Goal: Communication & Community: Answer question/provide support

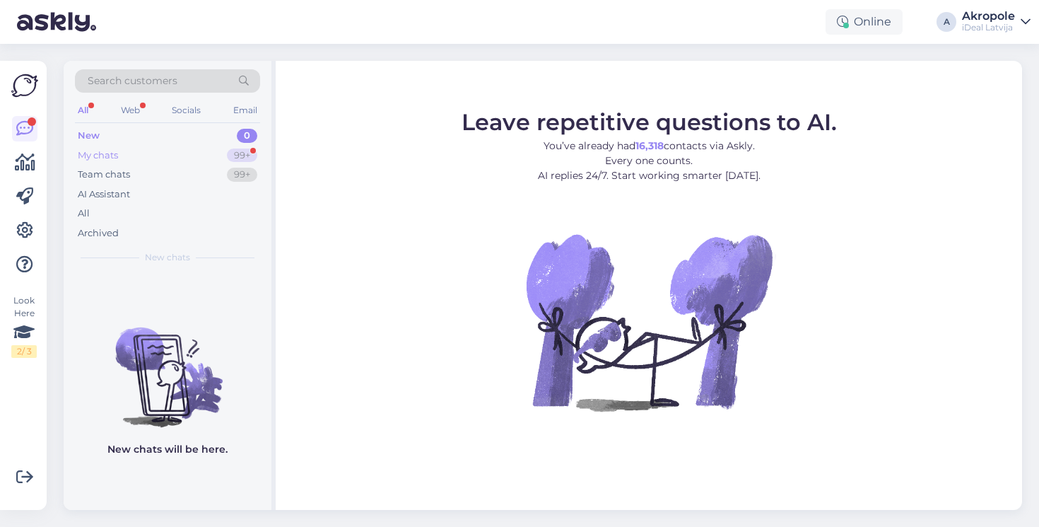
click at [209, 148] on div "My chats 99+" at bounding box center [167, 156] width 185 height 20
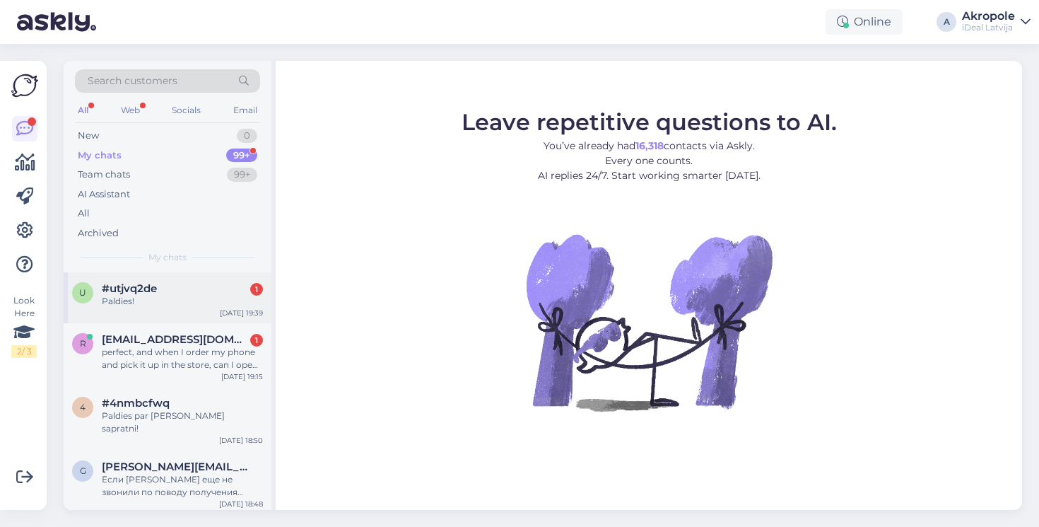
click at [187, 305] on div "u #utjvq2de 1 Paldies! [DATE] 19:39" at bounding box center [168, 297] width 208 height 51
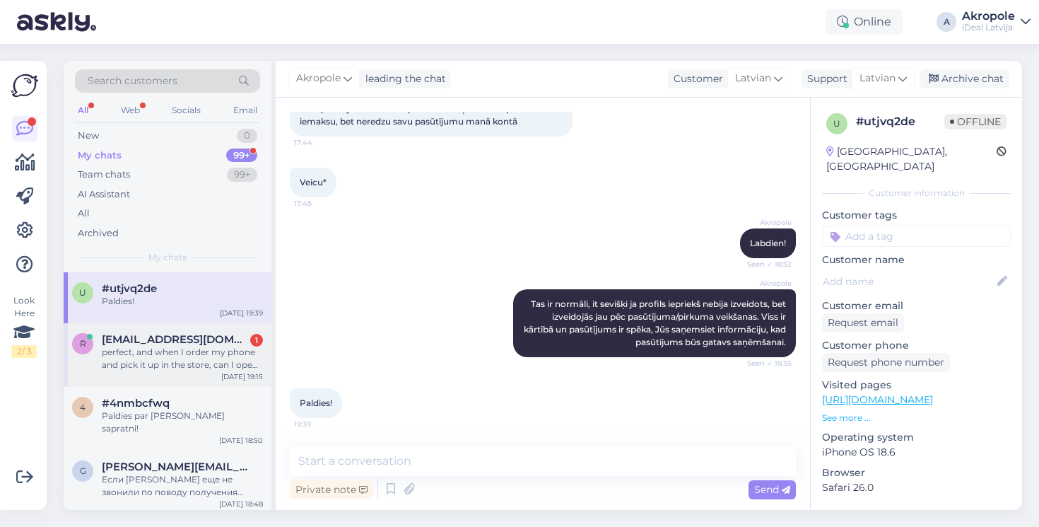
click at [199, 353] on div "perfect, and when I order my phone and pick it up in the store, can I open it t…" at bounding box center [182, 358] width 161 height 25
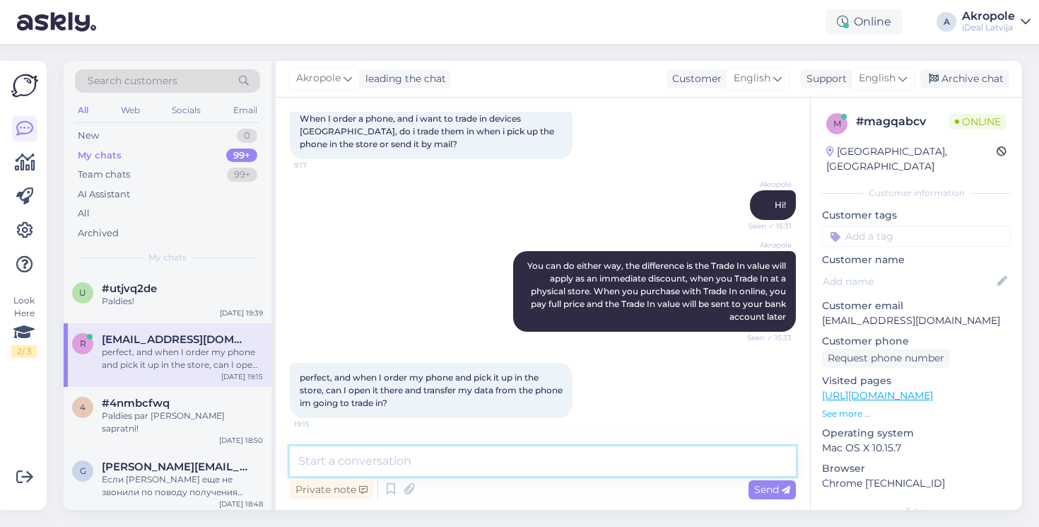
click at [426, 451] on textarea at bounding box center [543, 461] width 506 height 30
click at [402, 462] on textarea "Of course, we also do transfer for you, so you can go have a lunch" at bounding box center [543, 461] width 506 height 30
click at [716, 463] on textarea "Of course, we also can do transfer for you, so you can go have a lunch" at bounding box center [543, 461] width 506 height 30
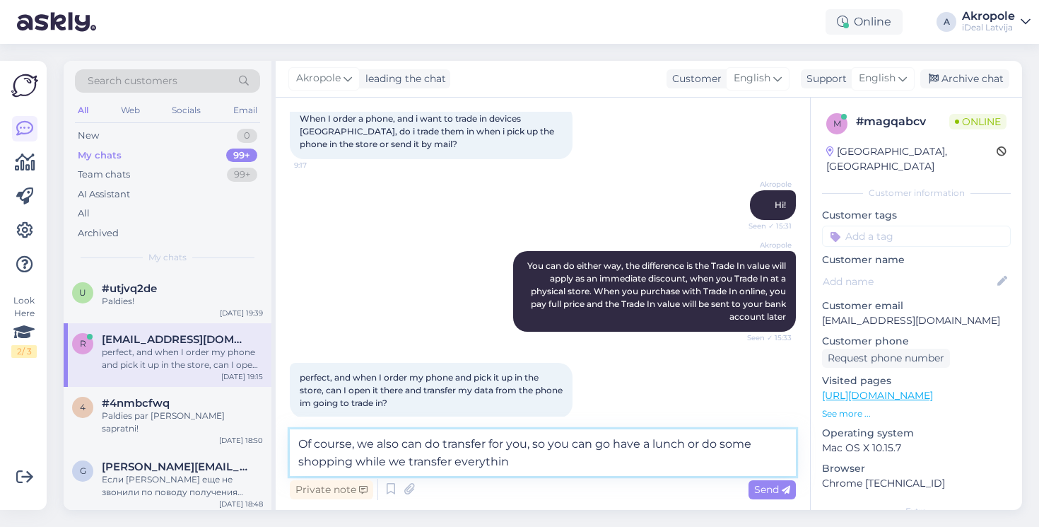
type textarea "Of course, we also can do transfer for you, so you can go have a lunch or do so…"
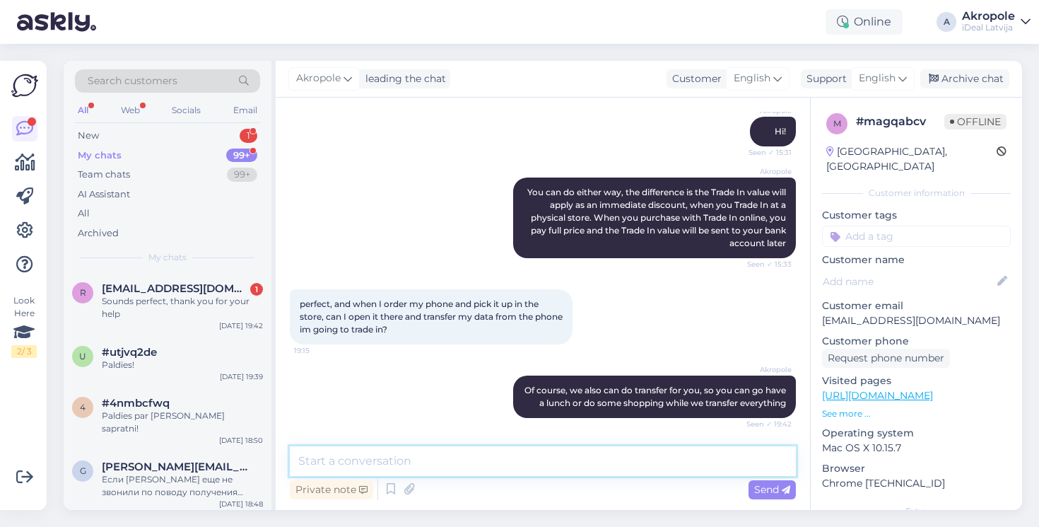
scroll to position [217, 0]
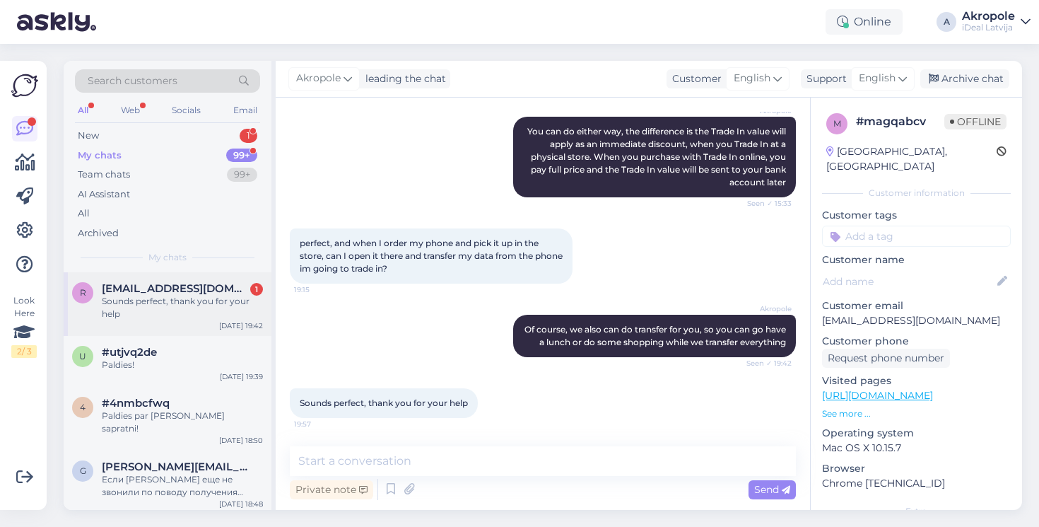
click at [204, 306] on div "Sounds perfect, thank you for your help" at bounding box center [182, 307] width 161 height 25
click at [216, 138] on div "New 1" at bounding box center [167, 136] width 185 height 20
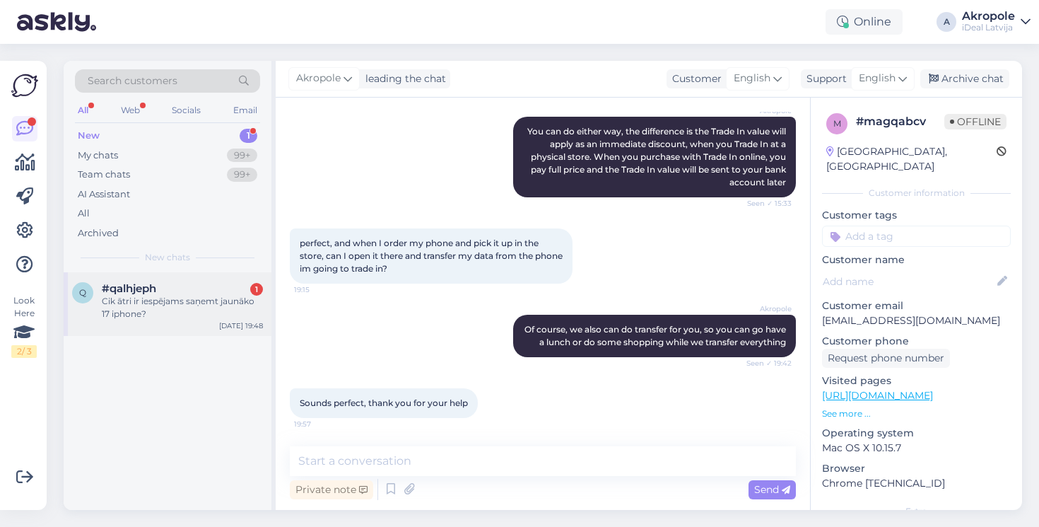
click at [179, 313] on div "Cik ātri ir iespējams saņemt jaunāko 17 iphone?" at bounding box center [182, 307] width 161 height 25
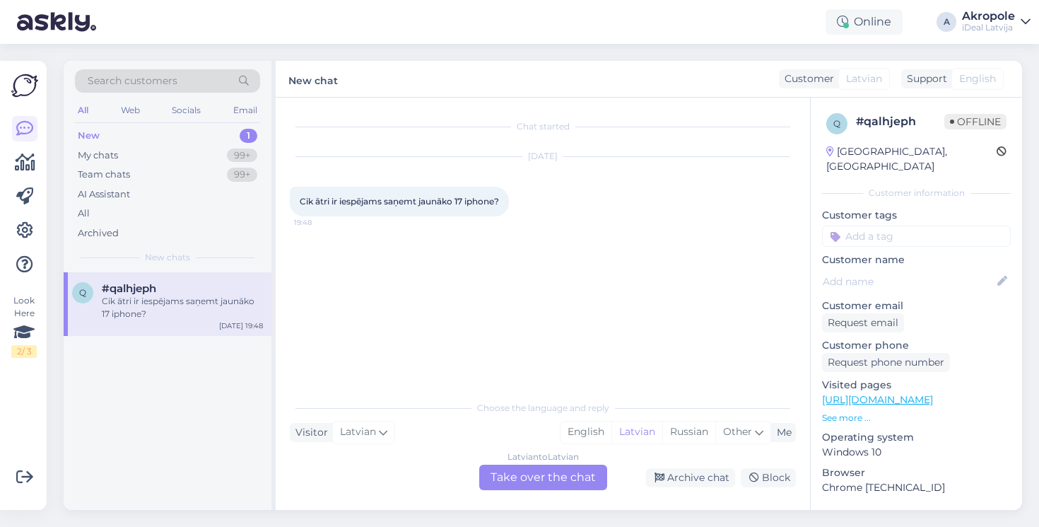
scroll to position [0, 0]
